Goal: Navigation & Orientation: Find specific page/section

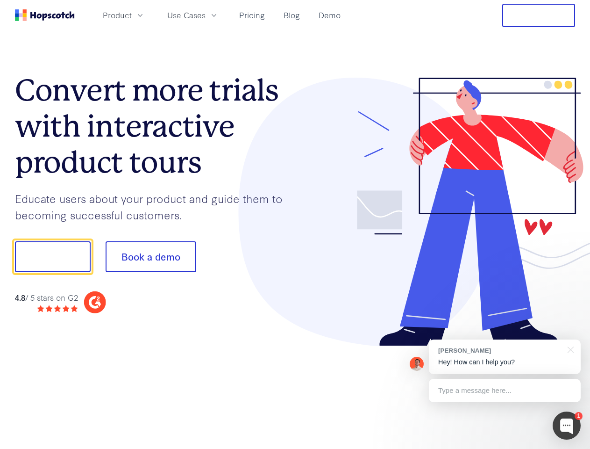
click at [295, 224] on div at bounding box center [435, 212] width 280 height 269
click at [132, 15] on span "Product" at bounding box center [117, 15] width 29 height 12
click at [206, 15] on span "Use Cases" at bounding box center [186, 15] width 38 height 12
click at [539, 15] on button "Free Trial" at bounding box center [538, 15] width 73 height 23
click at [52, 257] on button "Show me!" at bounding box center [53, 256] width 76 height 31
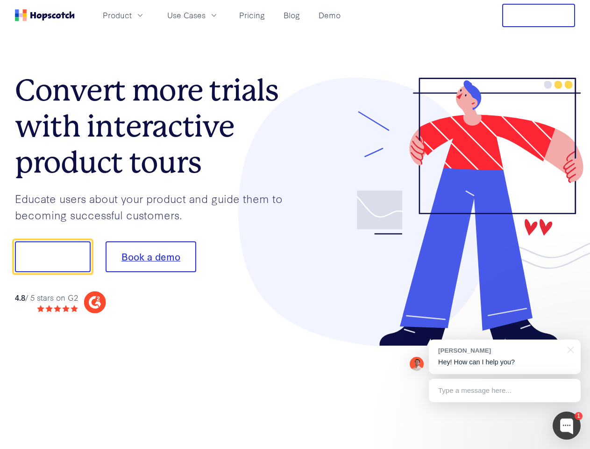
click at [150, 257] on button "Book a demo" at bounding box center [151, 256] width 91 height 31
click at [567, 425] on div at bounding box center [567, 425] width 28 height 28
click at [505, 356] on div "[PERSON_NAME] Hey! How can I help you?" at bounding box center [505, 356] width 152 height 35
click at [569, 349] on div at bounding box center [493, 256] width 175 height 312
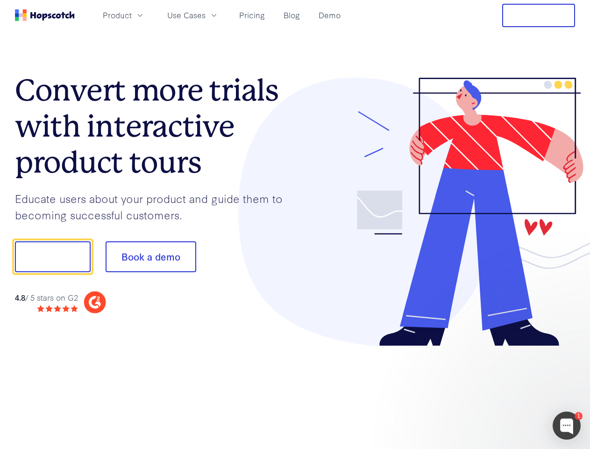
click at [505, 390] on div at bounding box center [493, 318] width 175 height 186
